Goal: Information Seeking & Learning: Learn about a topic

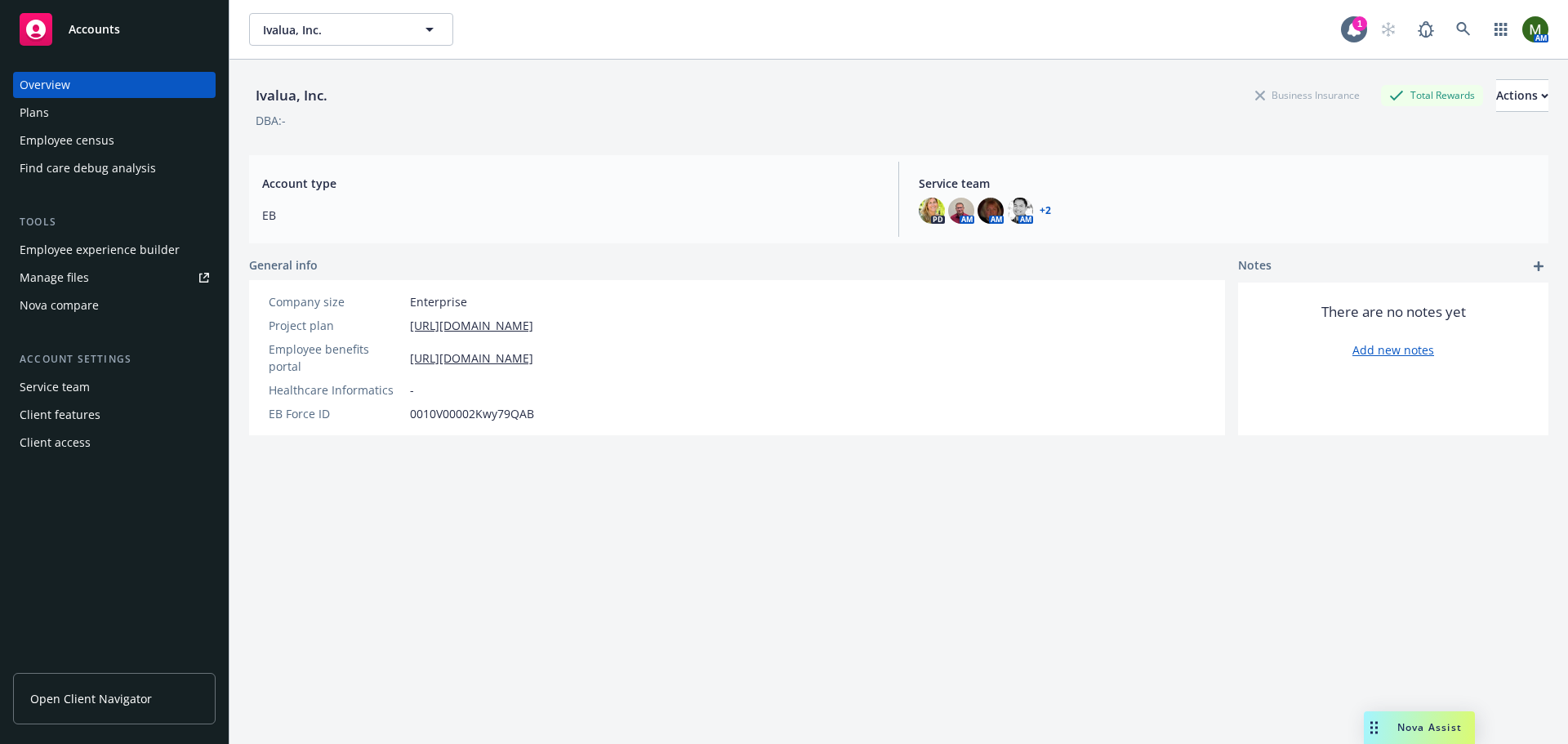
click at [92, 422] on div "Client features" at bounding box center [60, 414] width 81 height 26
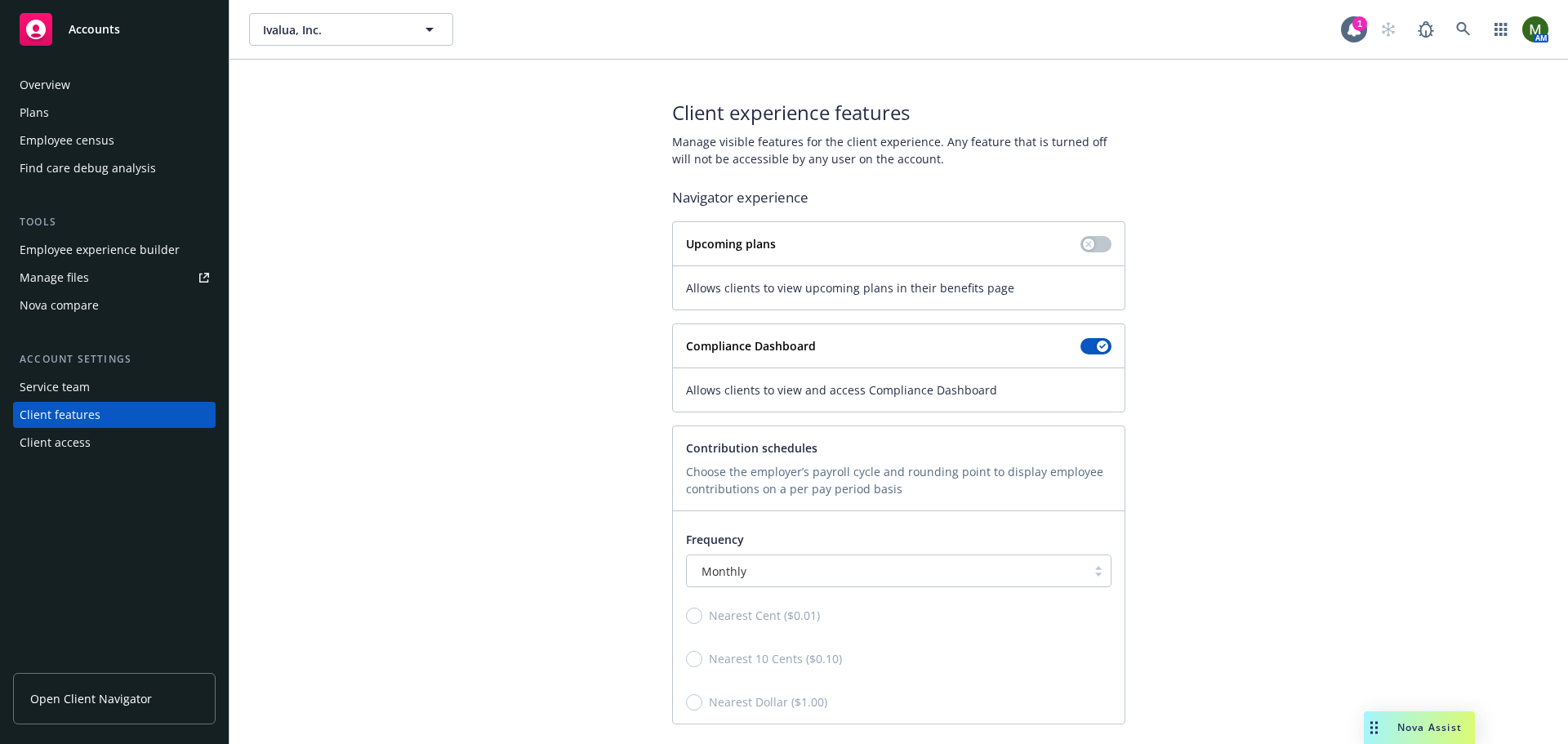
click at [95, 113] on div "Plans" at bounding box center [113, 112] width 189 height 26
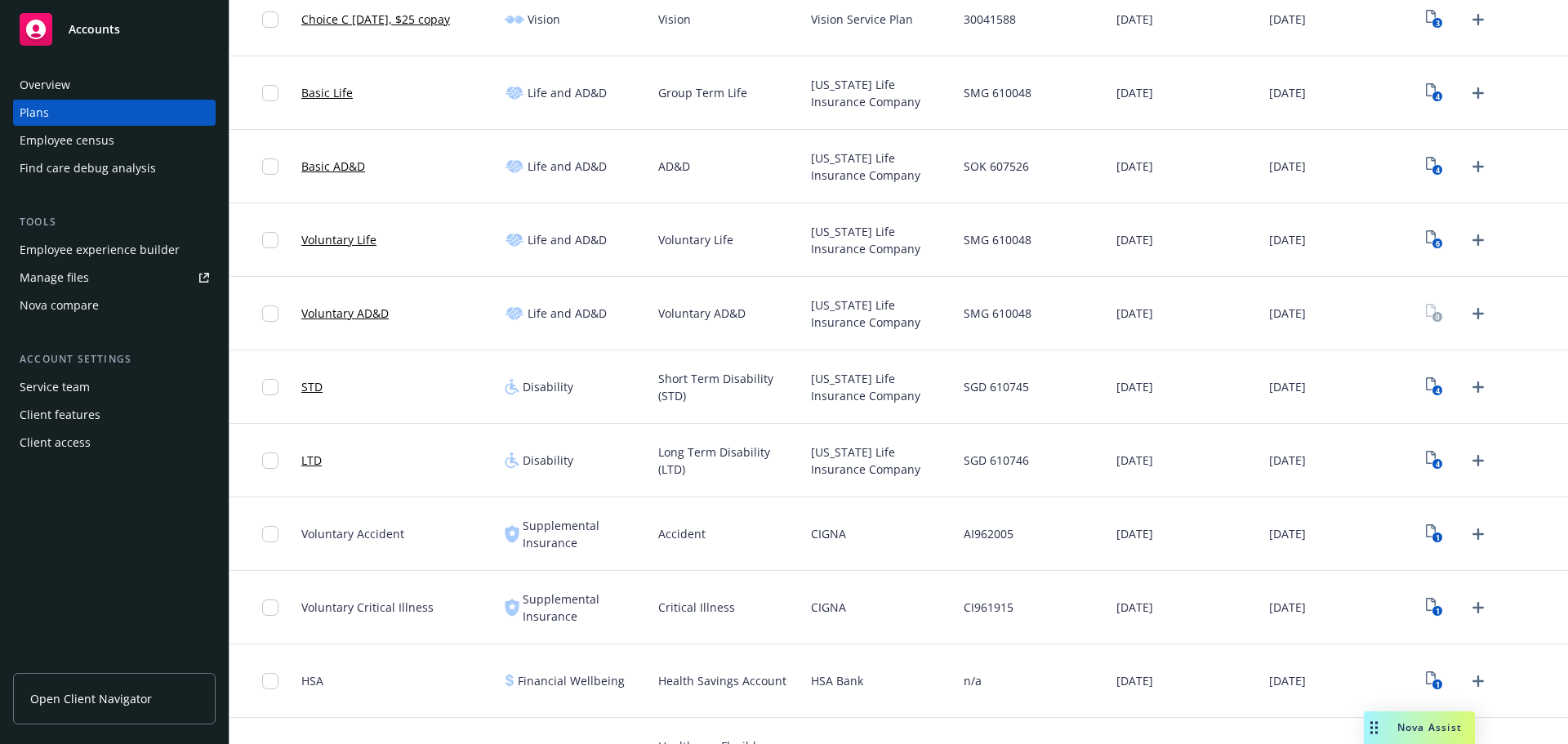
scroll to position [654, 0]
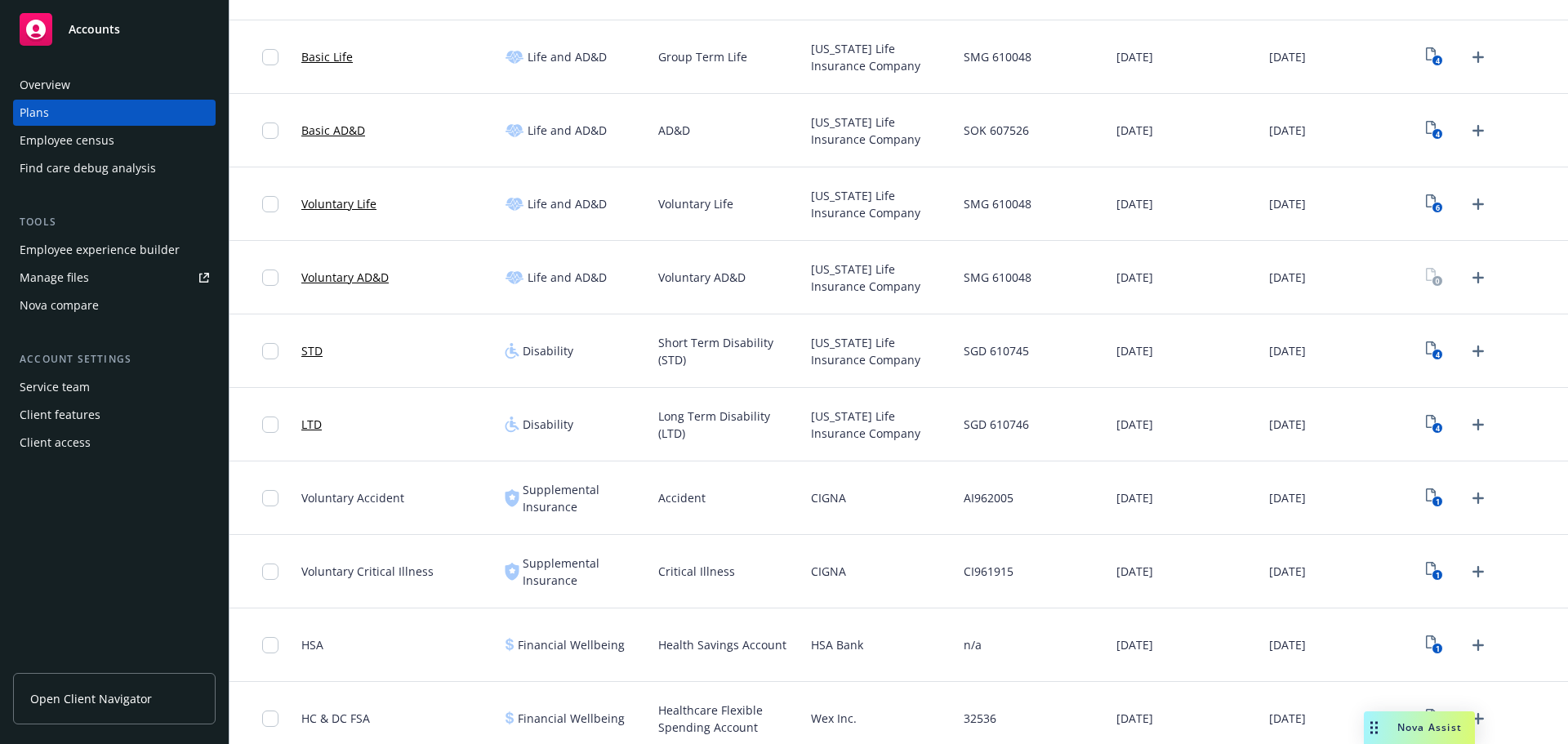
click at [307, 353] on link "STD" at bounding box center [312, 351] width 21 height 17
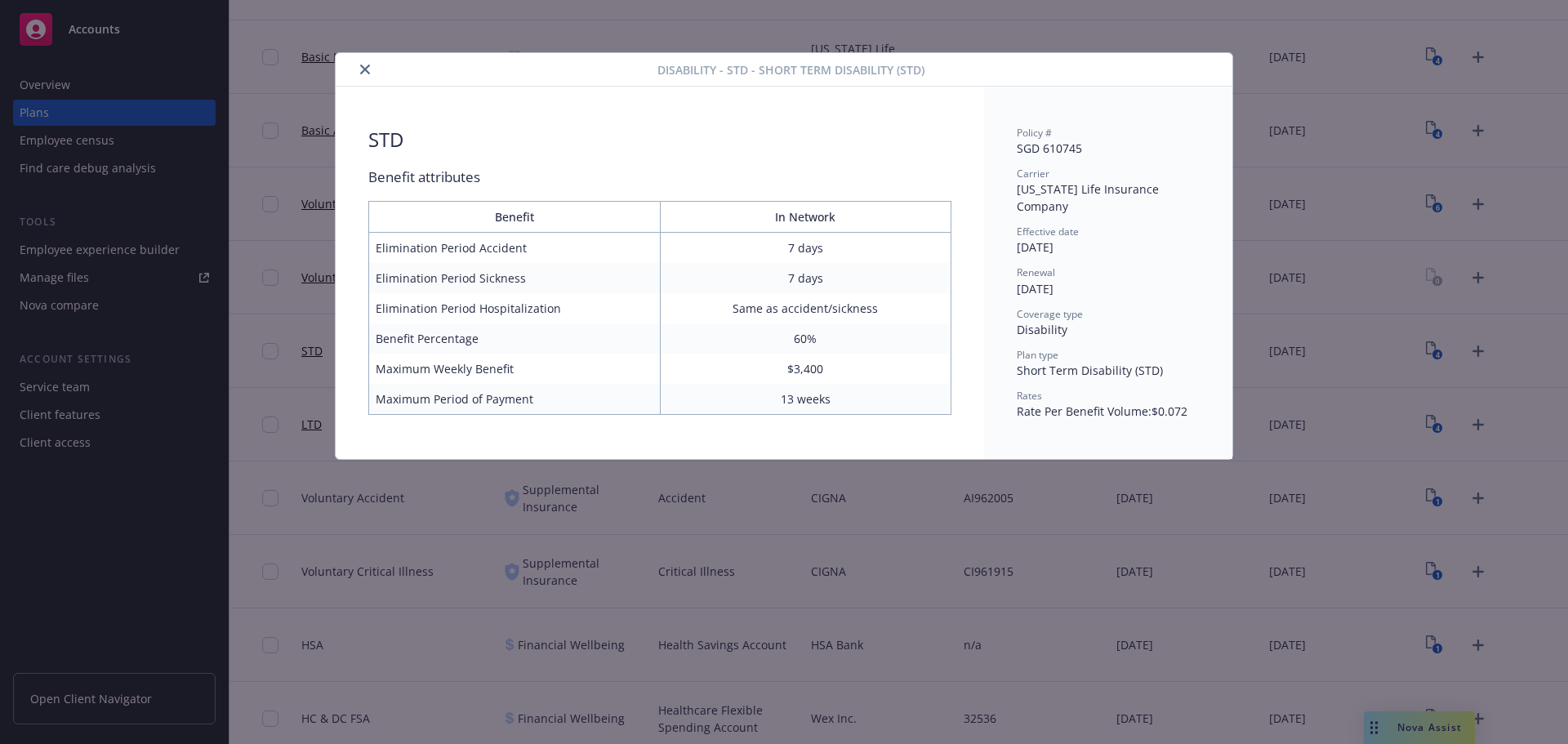
click at [356, 69] on button "close" at bounding box center [365, 69] width 19 height 19
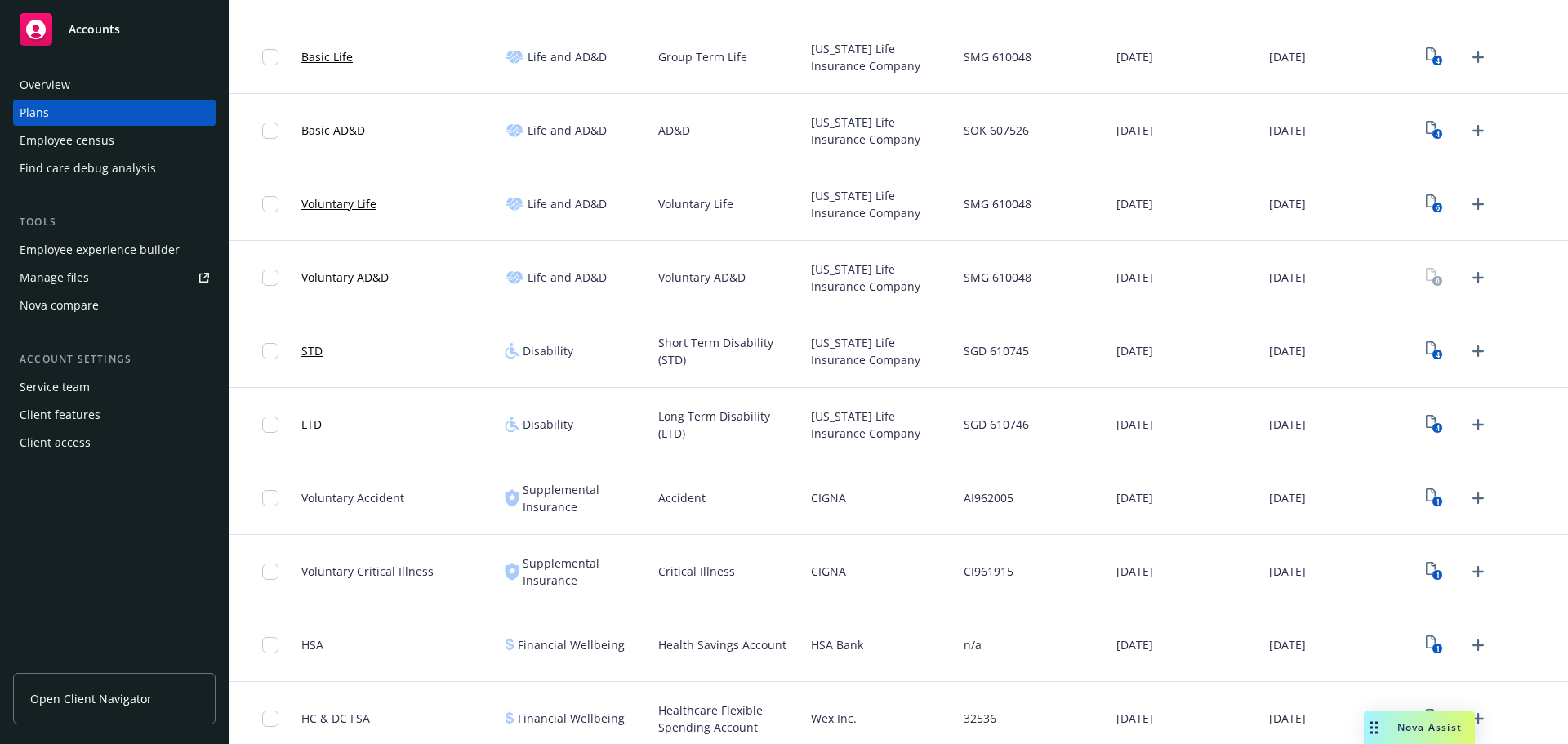
click at [307, 428] on link "LTD" at bounding box center [311, 425] width 20 height 17
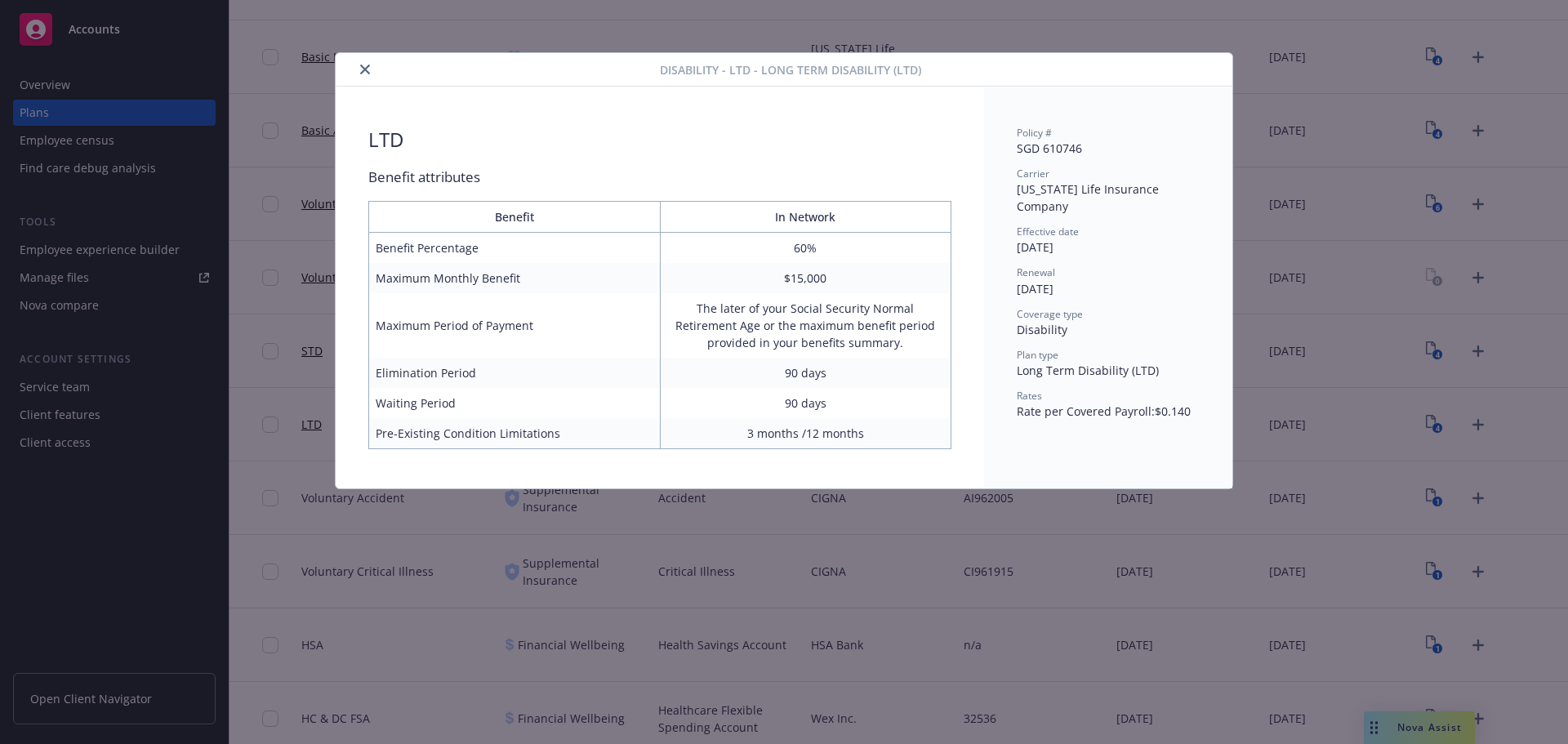
click at [362, 68] on icon "close" at bounding box center [365, 69] width 10 height 10
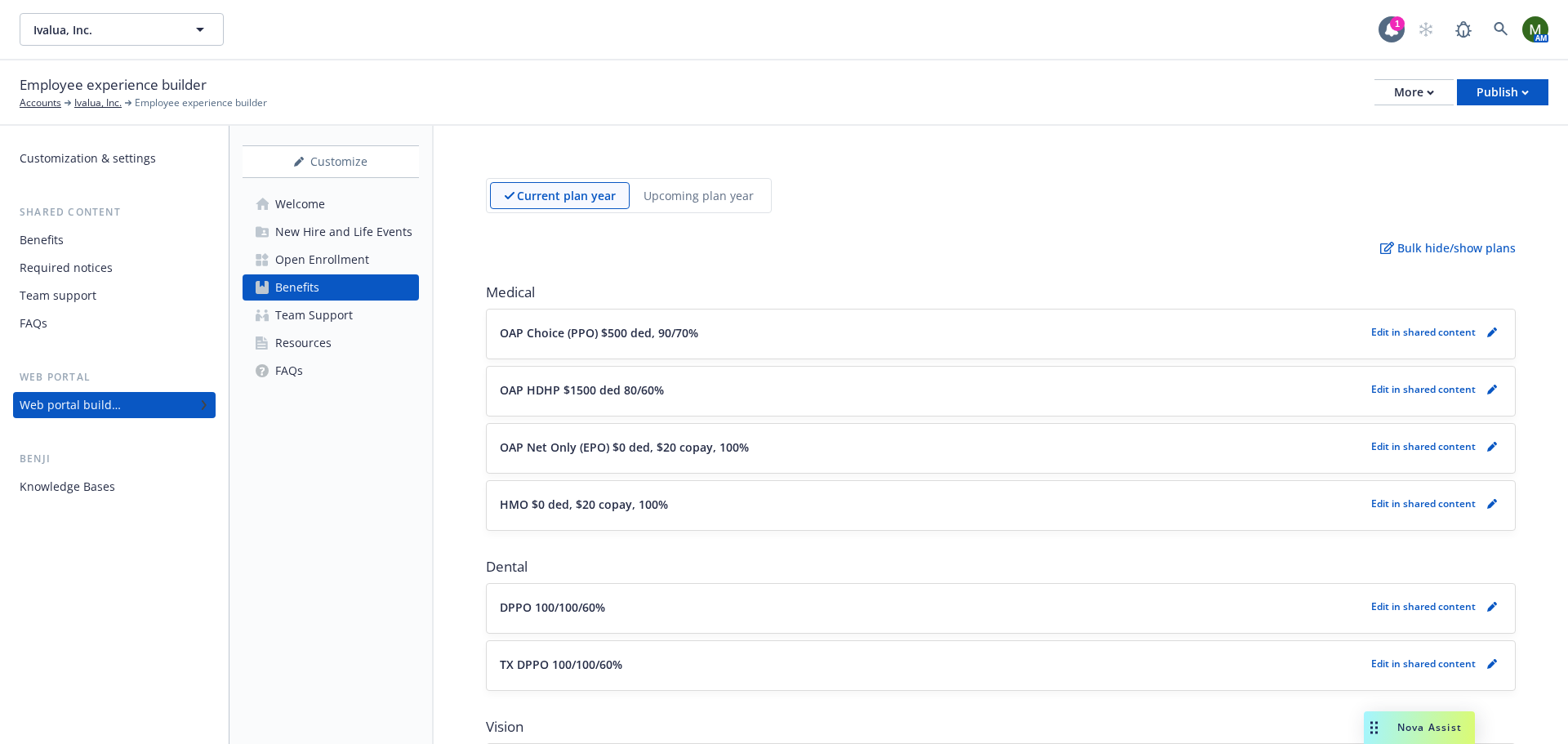
scroll to position [1544, 0]
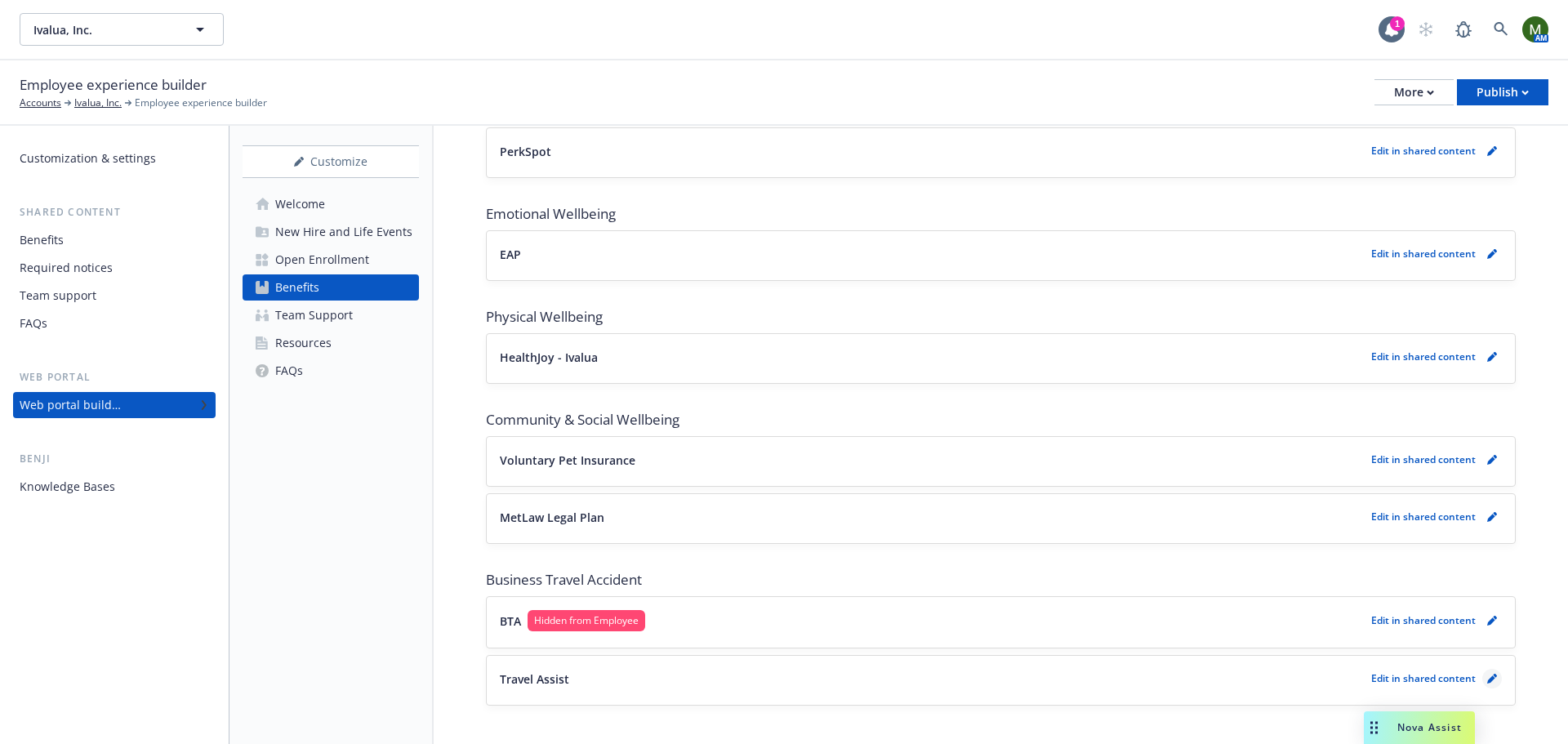
click at [1487, 680] on link "pencil" at bounding box center [1491, 679] width 19 height 19
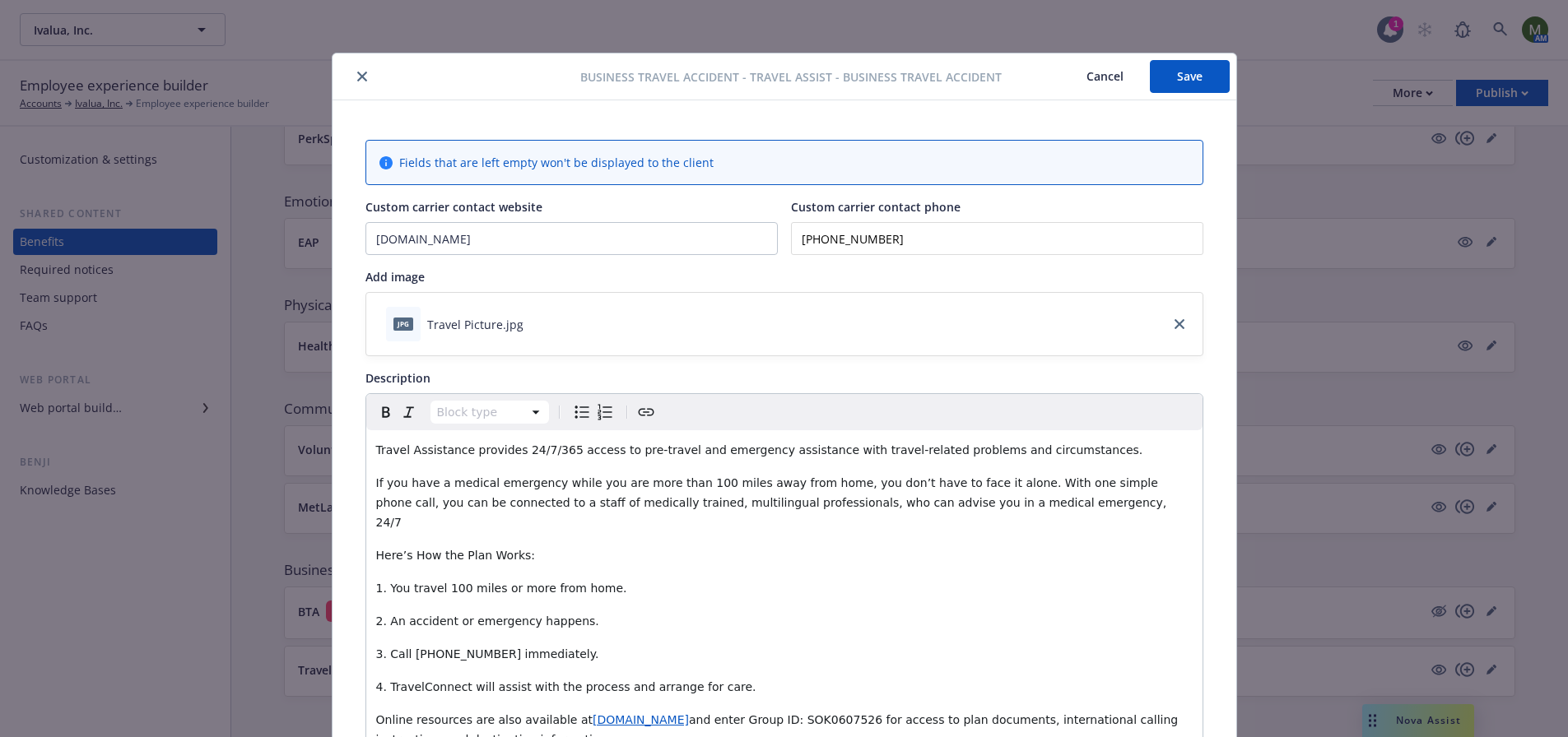
click at [357, 74] on icon "close" at bounding box center [362, 77] width 10 height 10
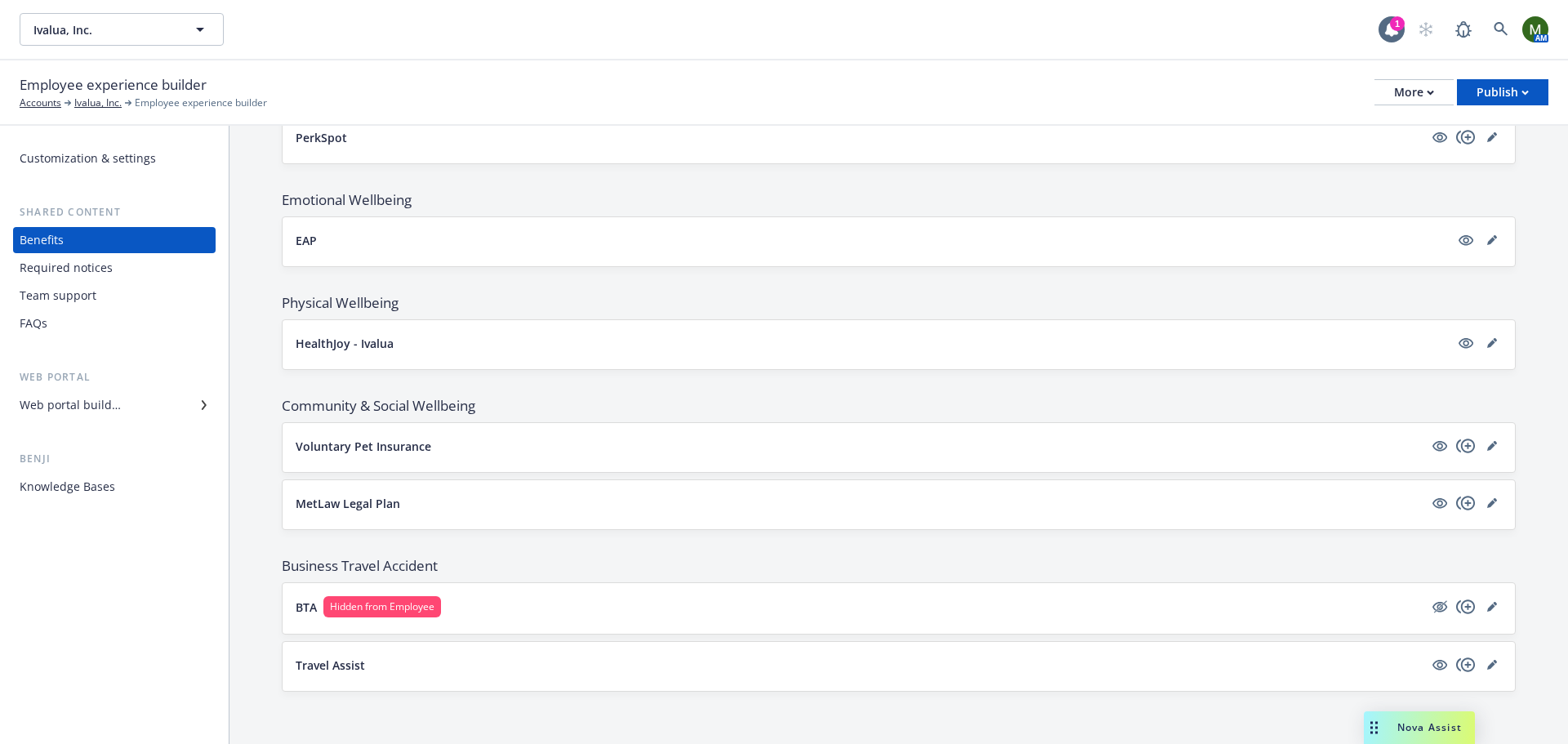
click at [398, 37] on div "Ivalua, Inc. Ivalua, Inc." at bounding box center [698, 30] width 1359 height 33
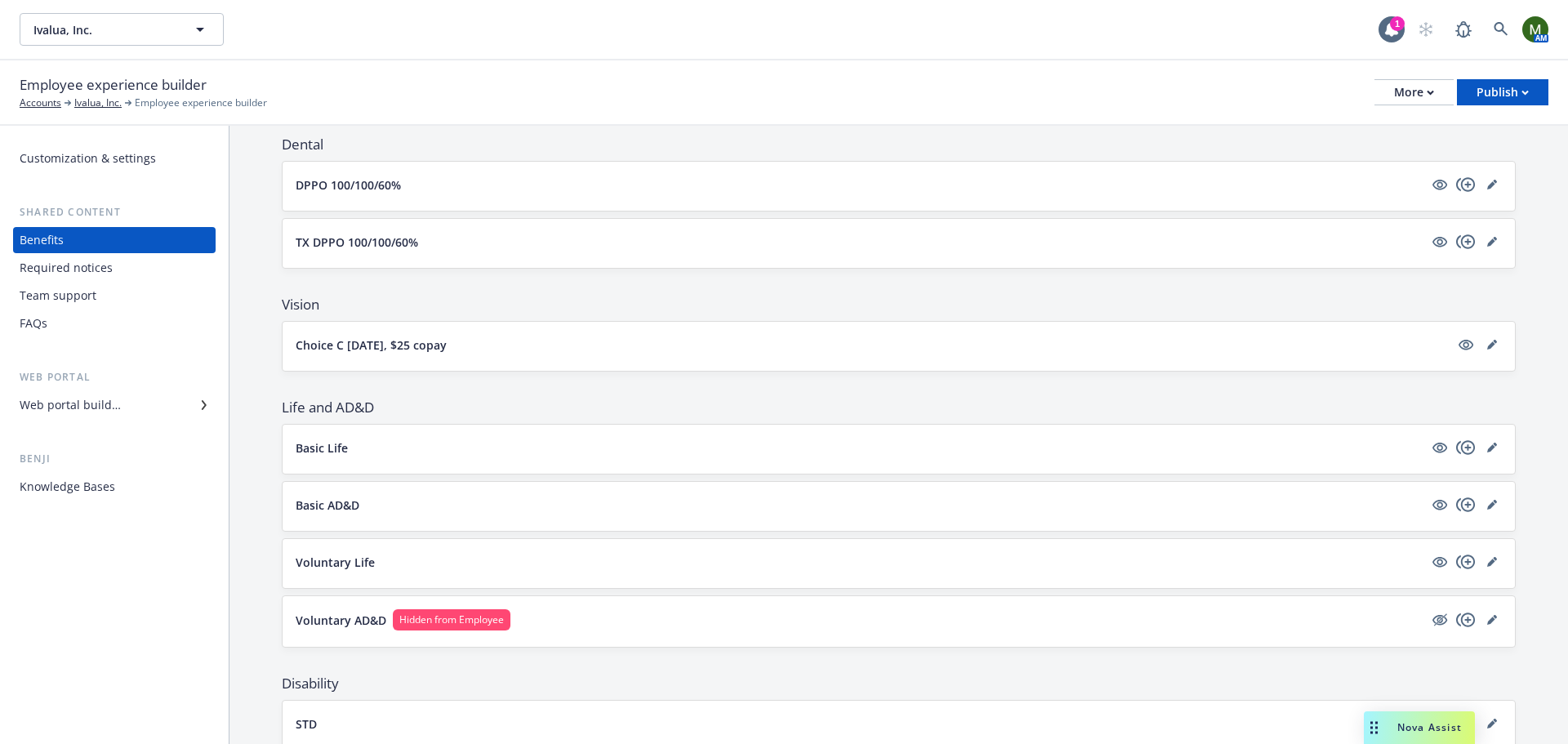
scroll to position [414, 0]
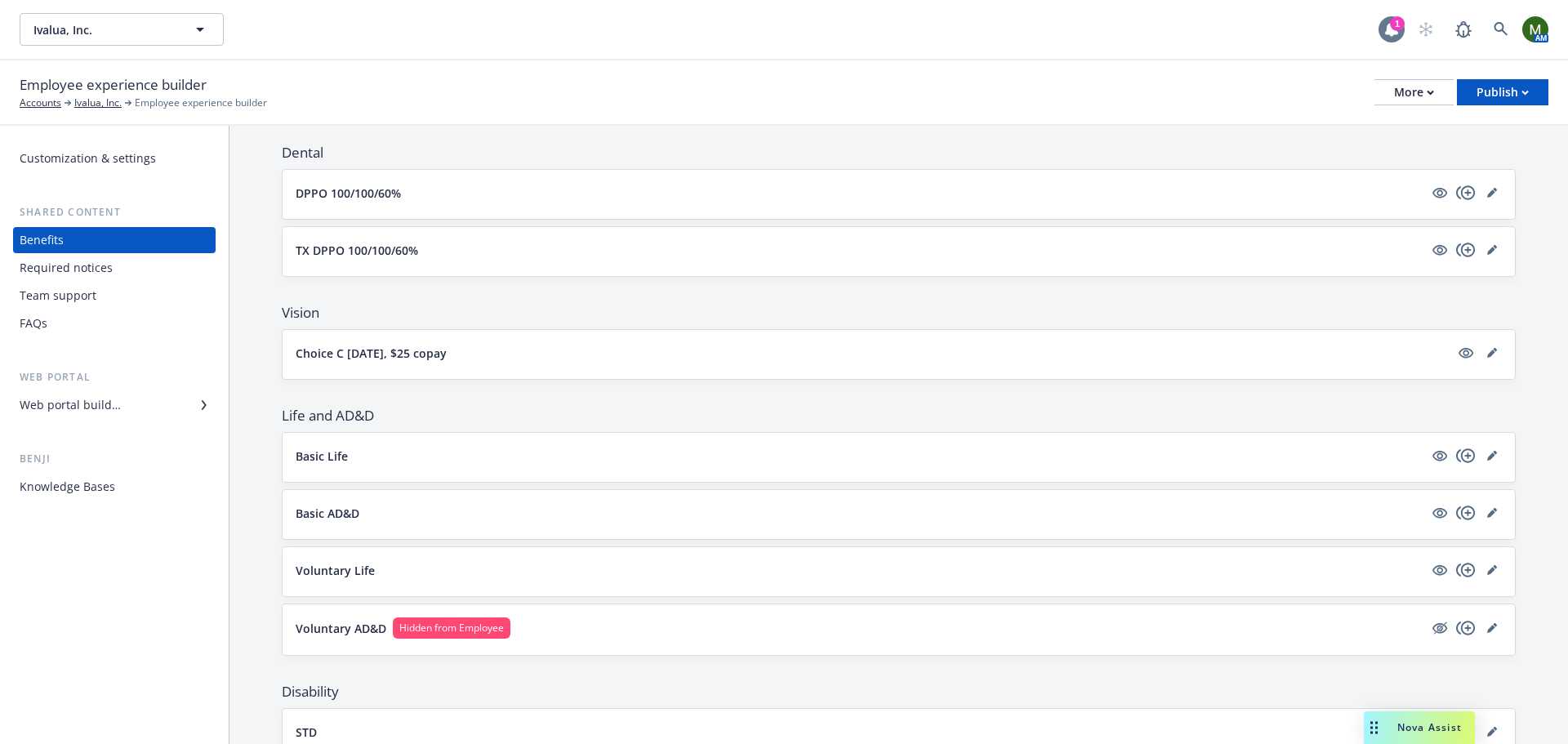
click at [1390, 22] on div "1" at bounding box center [1396, 23] width 14 height 14
